Goal: Use online tool/utility: Utilize a website feature to perform a specific function

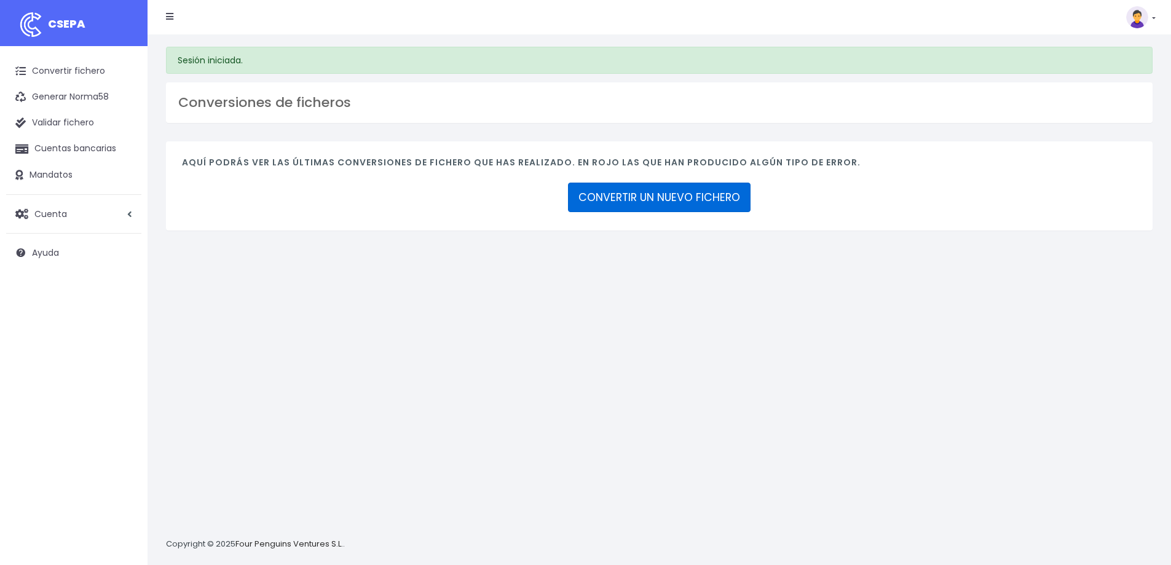
click at [644, 202] on link "CONVERTIR UN NUEVO FICHERO" at bounding box center [659, 198] width 183 height 30
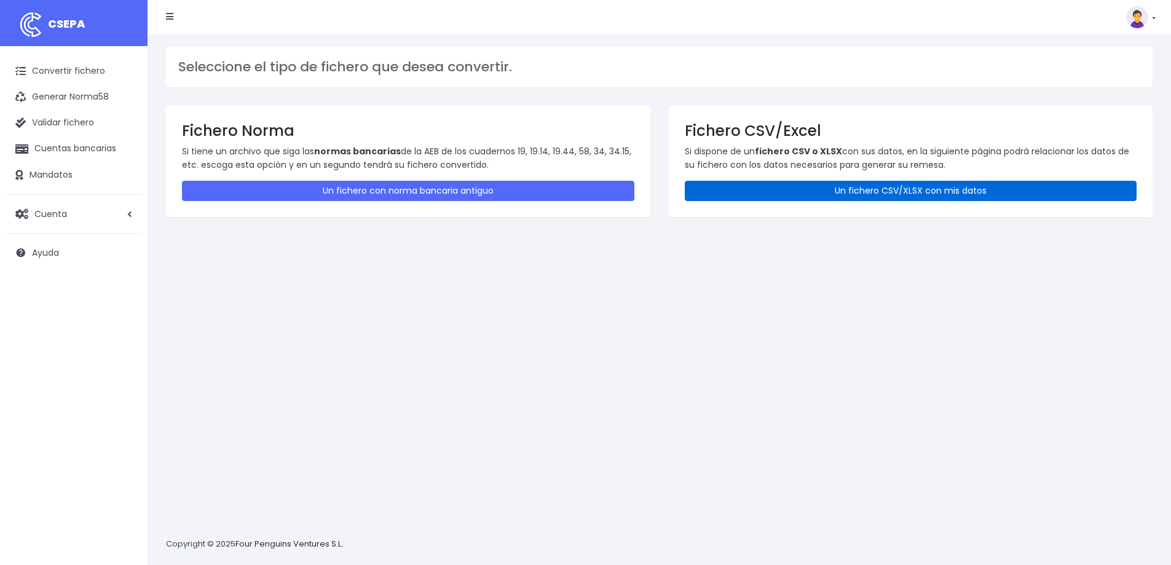
click at [726, 187] on link "Un fichero CSV/XLSX con mis datos" at bounding box center [911, 191] width 452 height 20
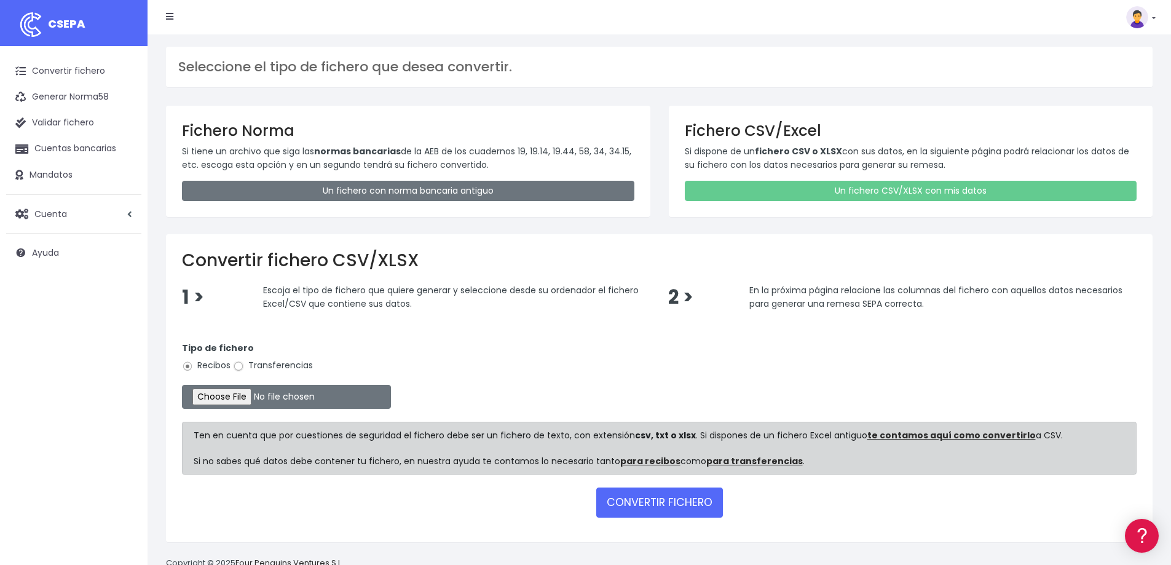
click at [239, 368] on input "Transferencias" at bounding box center [238, 366] width 11 height 11
radio input "true"
click at [242, 397] on input "file" at bounding box center [286, 397] width 209 height 24
type input "C:\fakepath\remesaproveedoressicfvptjul25csv.xml"
click at [607, 487] on button "CONVERTIR FICHERO" at bounding box center [659, 502] width 127 height 30
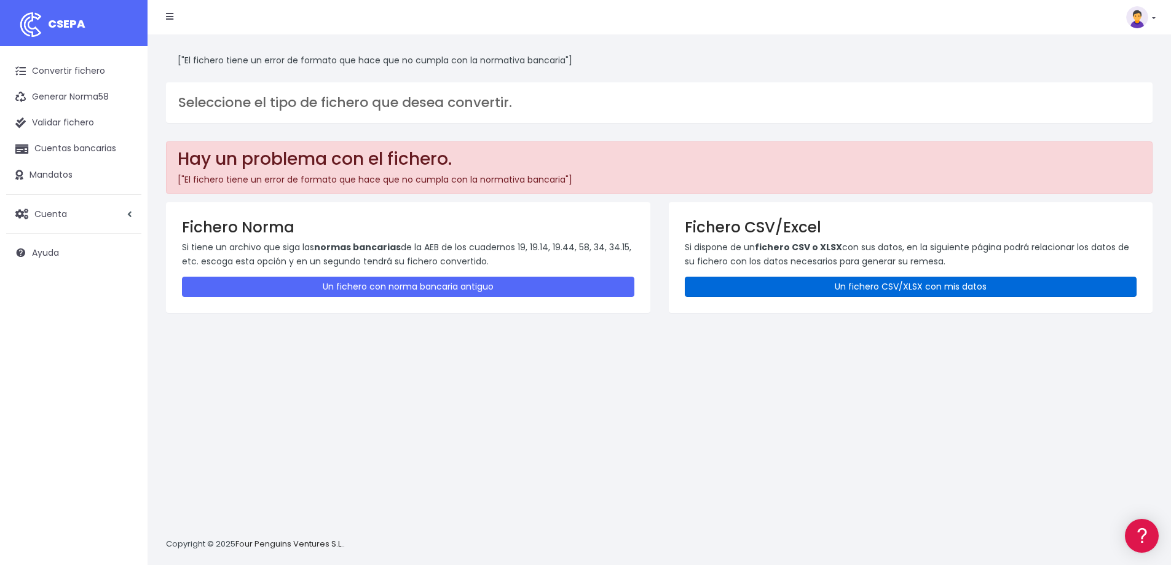
click at [828, 283] on link "Un fichero CSV/XLSX con mis datos" at bounding box center [911, 287] width 452 height 20
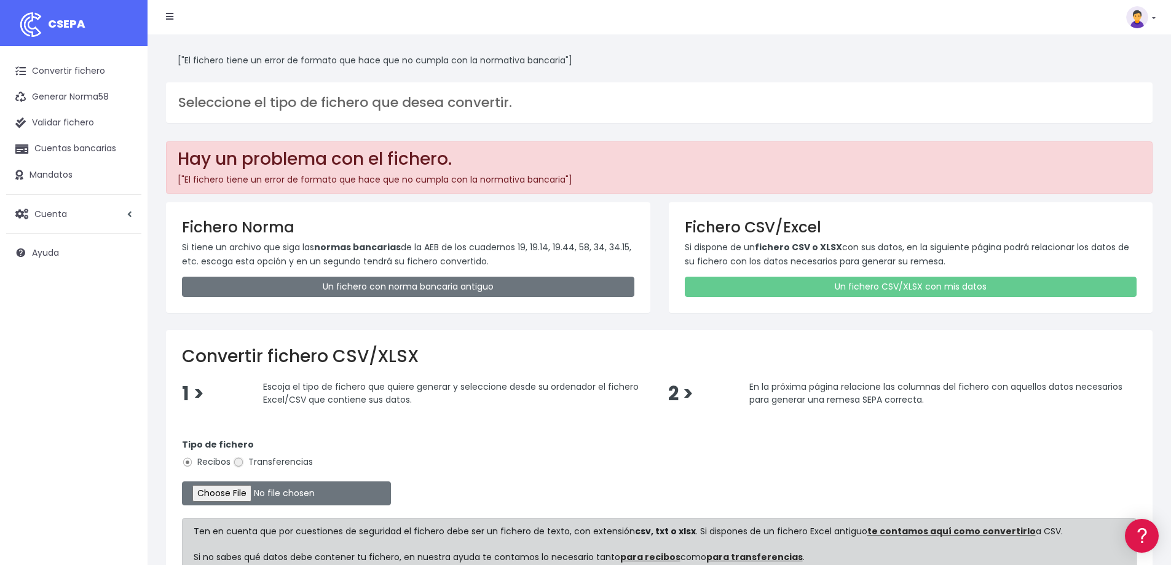
click at [241, 462] on input "Transferencias" at bounding box center [238, 462] width 11 height 11
radio input "true"
click at [256, 494] on input "file" at bounding box center [286, 493] width 209 height 24
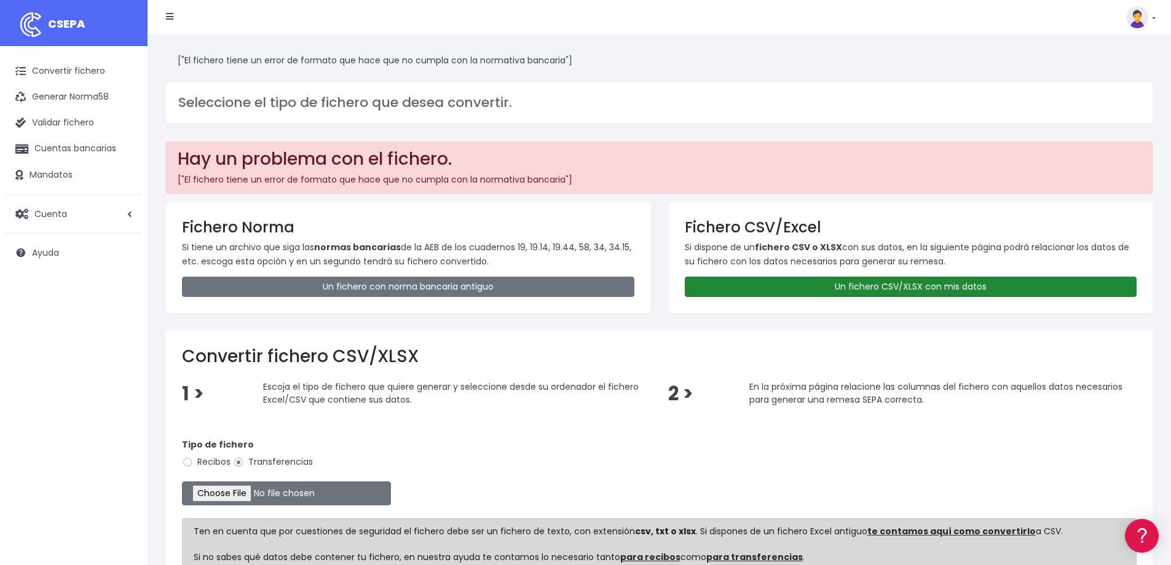
click at [832, 290] on link "Un fichero CSV/XLSX con mis datos" at bounding box center [911, 287] width 452 height 20
click at [844, 281] on link "Un fichero CSV/XLSX con mis datos" at bounding box center [911, 287] width 452 height 20
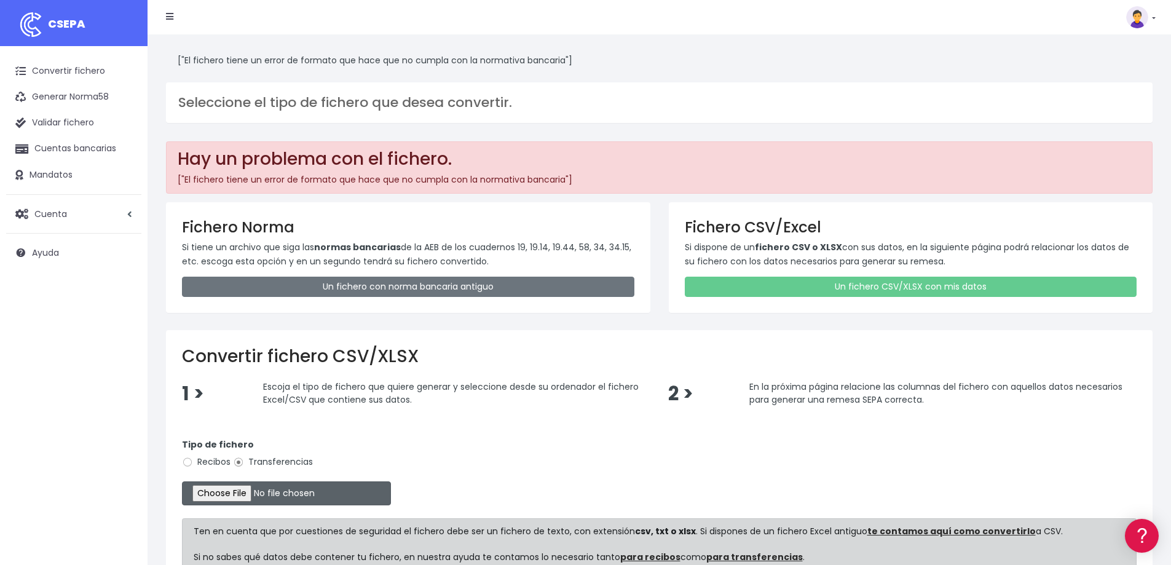
click at [251, 494] on input "file" at bounding box center [286, 493] width 209 height 24
type input "C:\fakepath\Pagos SICFV PT - (Vía SICFV ES) SEP25.csv"
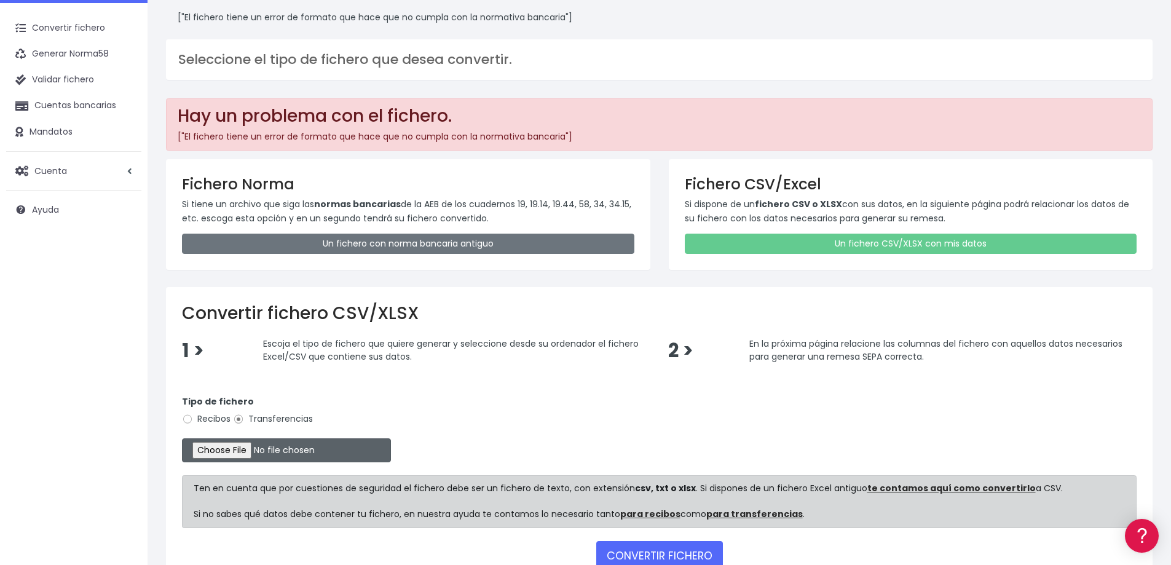
scroll to position [61, 0]
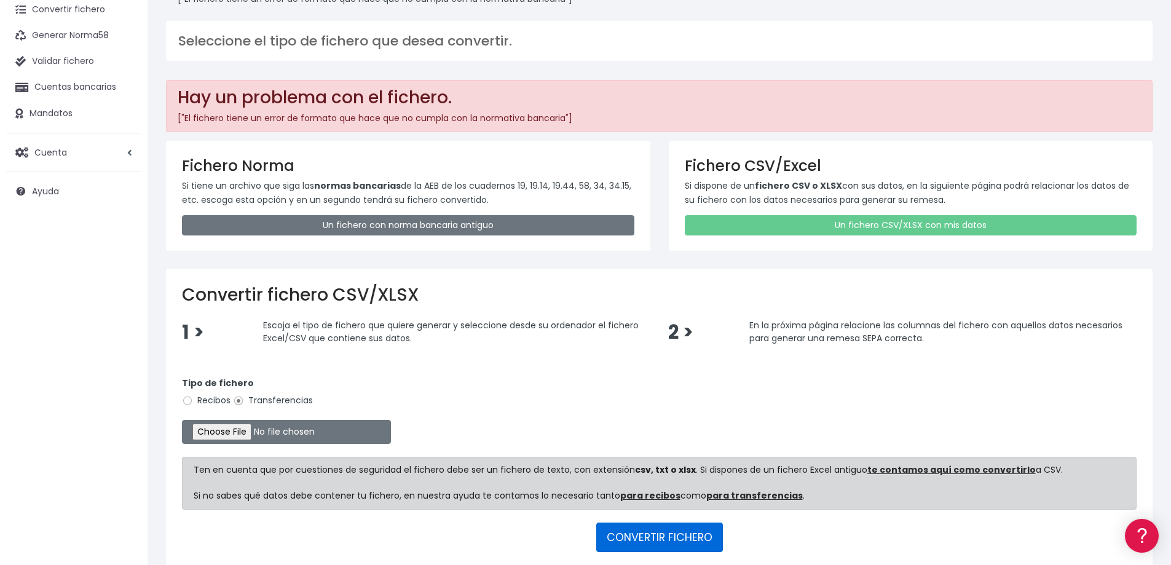
click at [631, 535] on button "CONVERTIR FICHERO" at bounding box center [659, 538] width 127 height 30
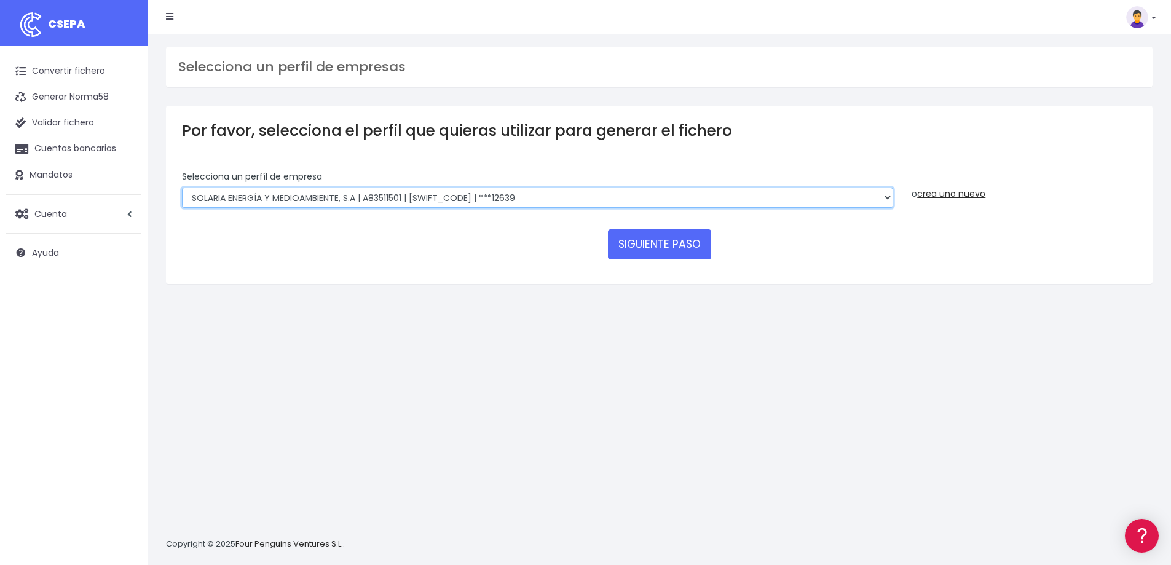
click at [720, 195] on select "SOLARIA ENERGÍA Y MEDIOAMBIENTE, S.A | A83511501 | [SWIFT_CODE] | ***12639 SOLA…" at bounding box center [537, 197] width 711 height 21
select select "541"
click at [182, 187] on select "SOLARIA ENERGÍA Y MEDIOAMBIENTE, S.A | A83511501 | [SWIFT_CODE] | ***12639 SOLA…" at bounding box center [537, 197] width 711 height 21
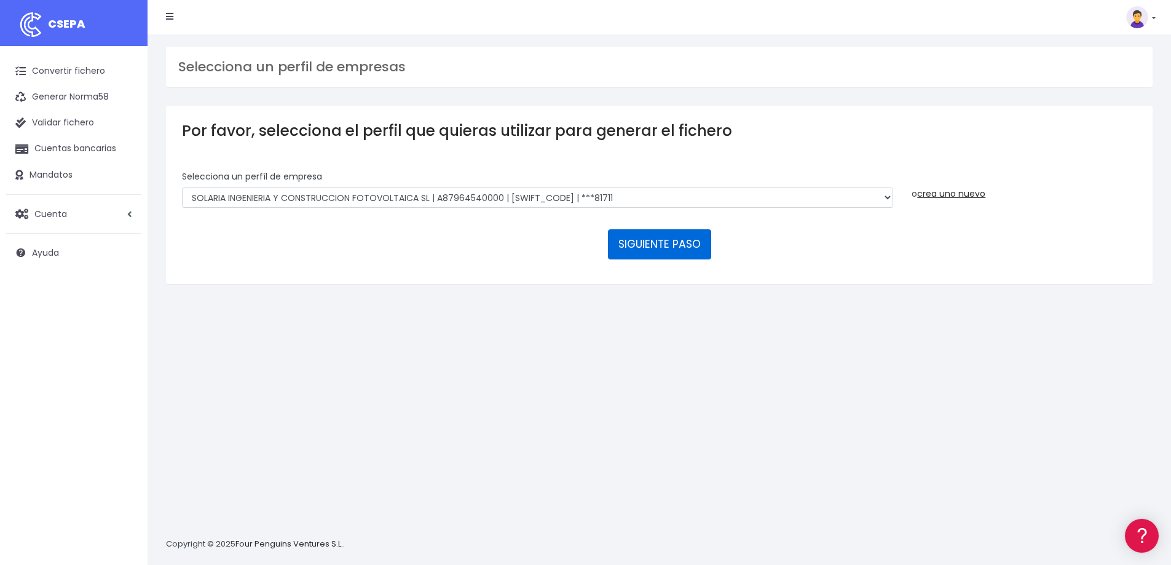
click at [658, 239] on button "SIGUIENTE PASO" at bounding box center [659, 244] width 103 height 30
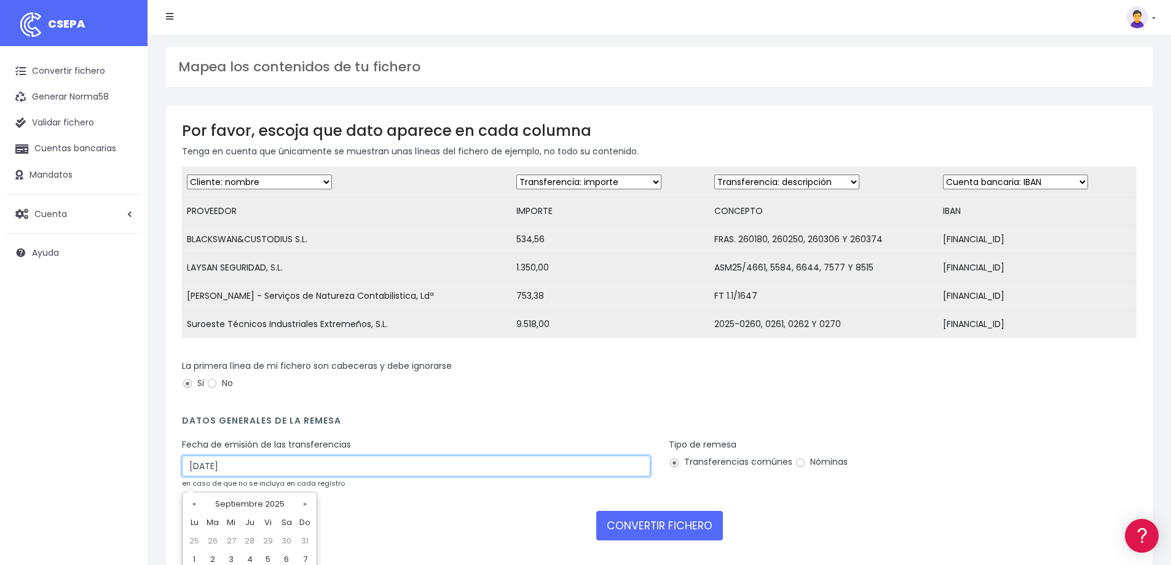
click at [641, 476] on input "[DATE]" at bounding box center [416, 465] width 468 height 21
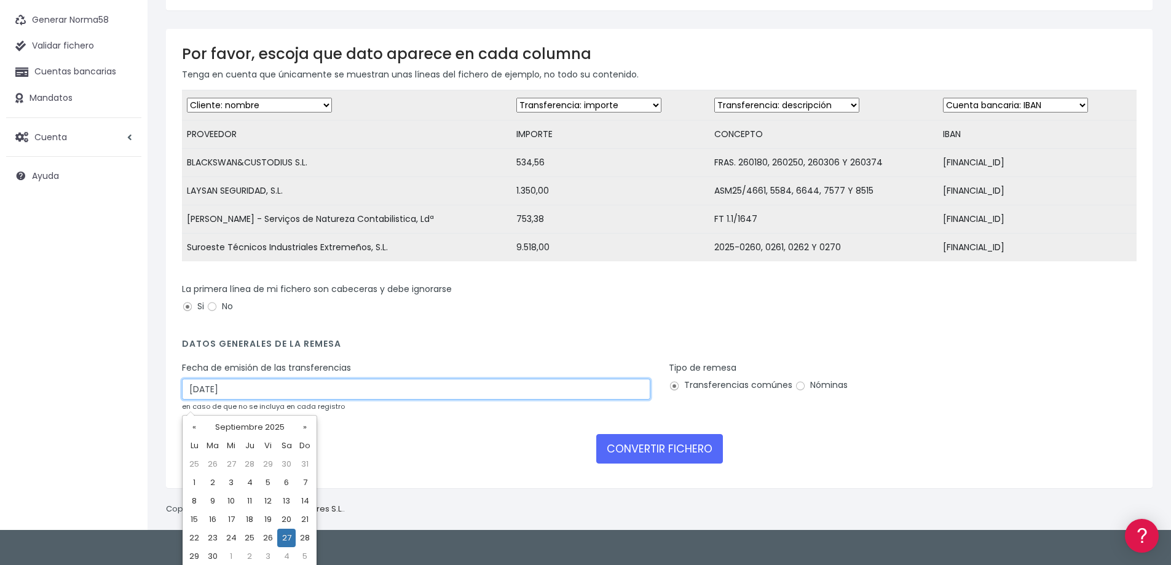
scroll to position [81, 0]
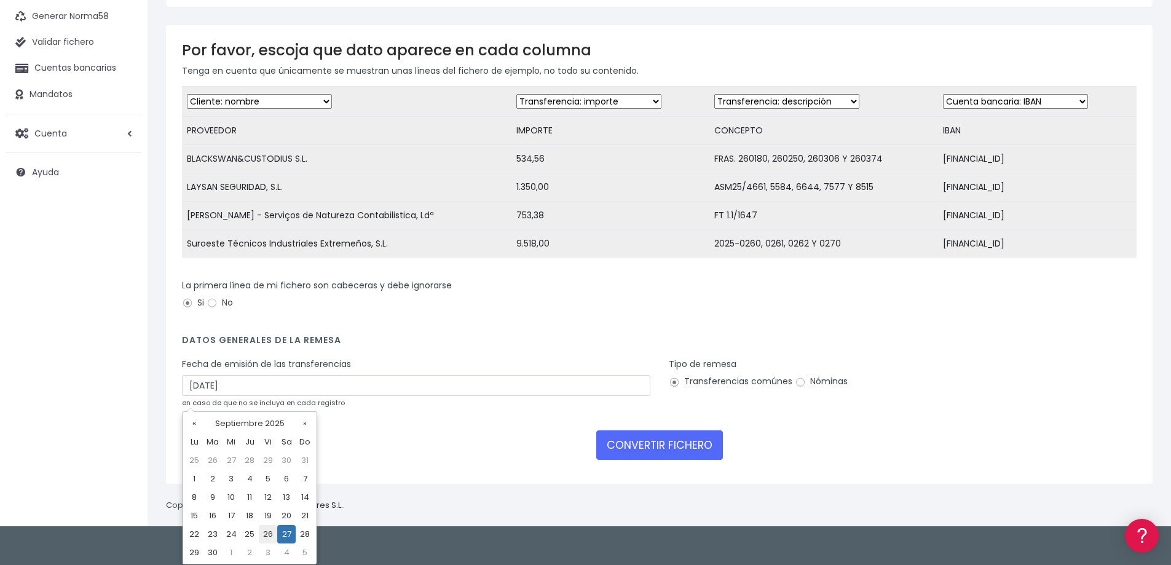
click at [273, 533] on td "26" at bounding box center [268, 534] width 18 height 18
type input "[DATE]"
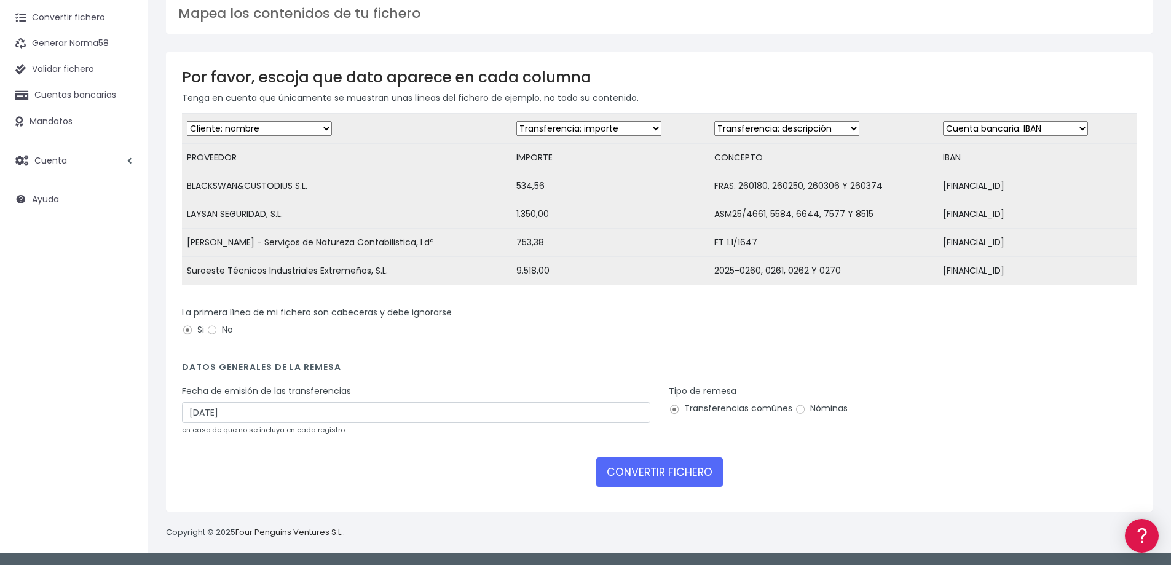
scroll to position [63, 0]
click at [657, 464] on button "CONVERTIR FICHERO" at bounding box center [659, 472] width 127 height 30
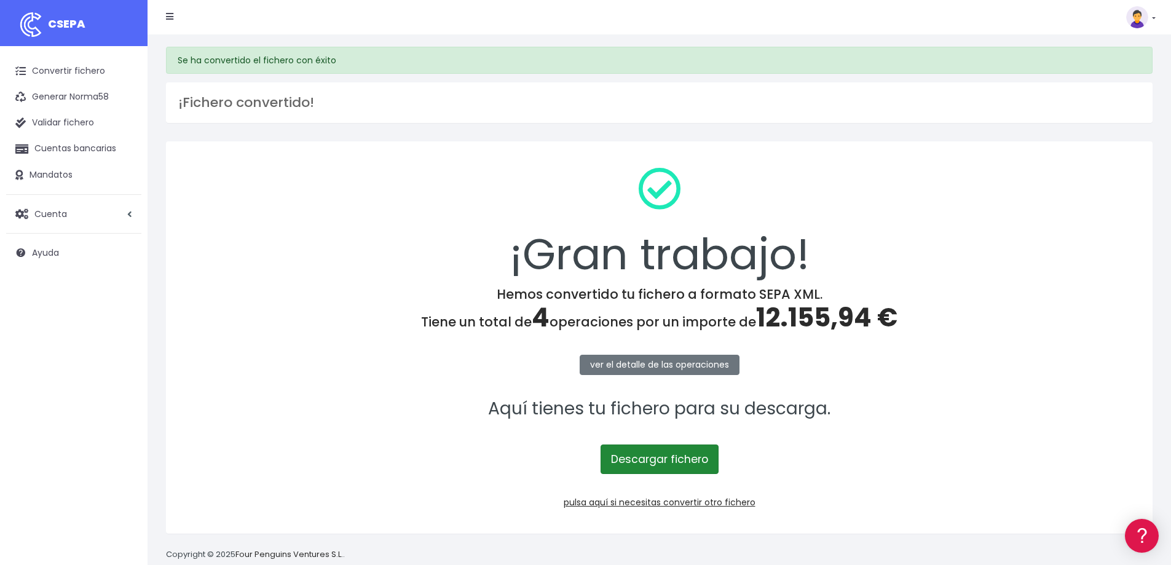
click at [642, 461] on link "Descargar fichero" at bounding box center [660, 459] width 118 height 30
